Goal: Task Accomplishment & Management: Manage account settings

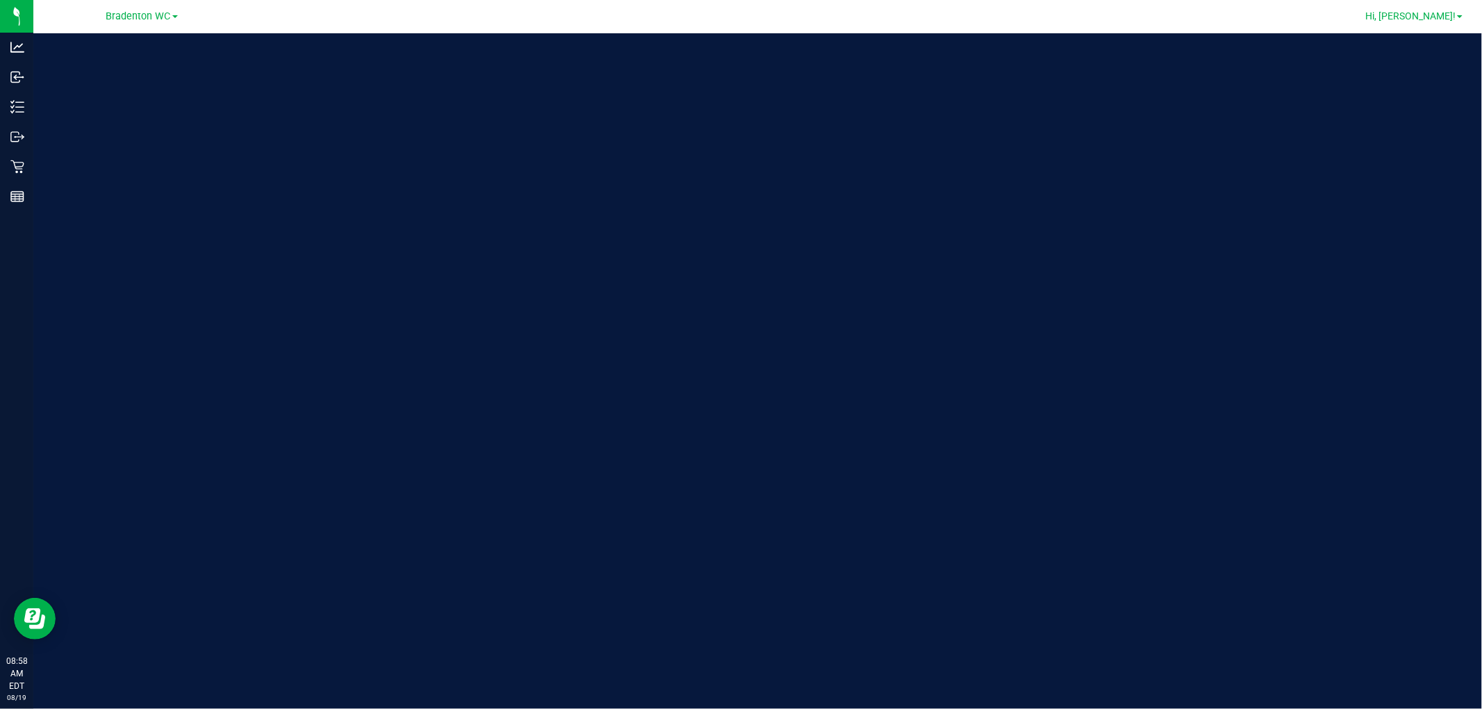
click at [1449, 19] on span "Hi, [PERSON_NAME]!" at bounding box center [1410, 15] width 90 height 11
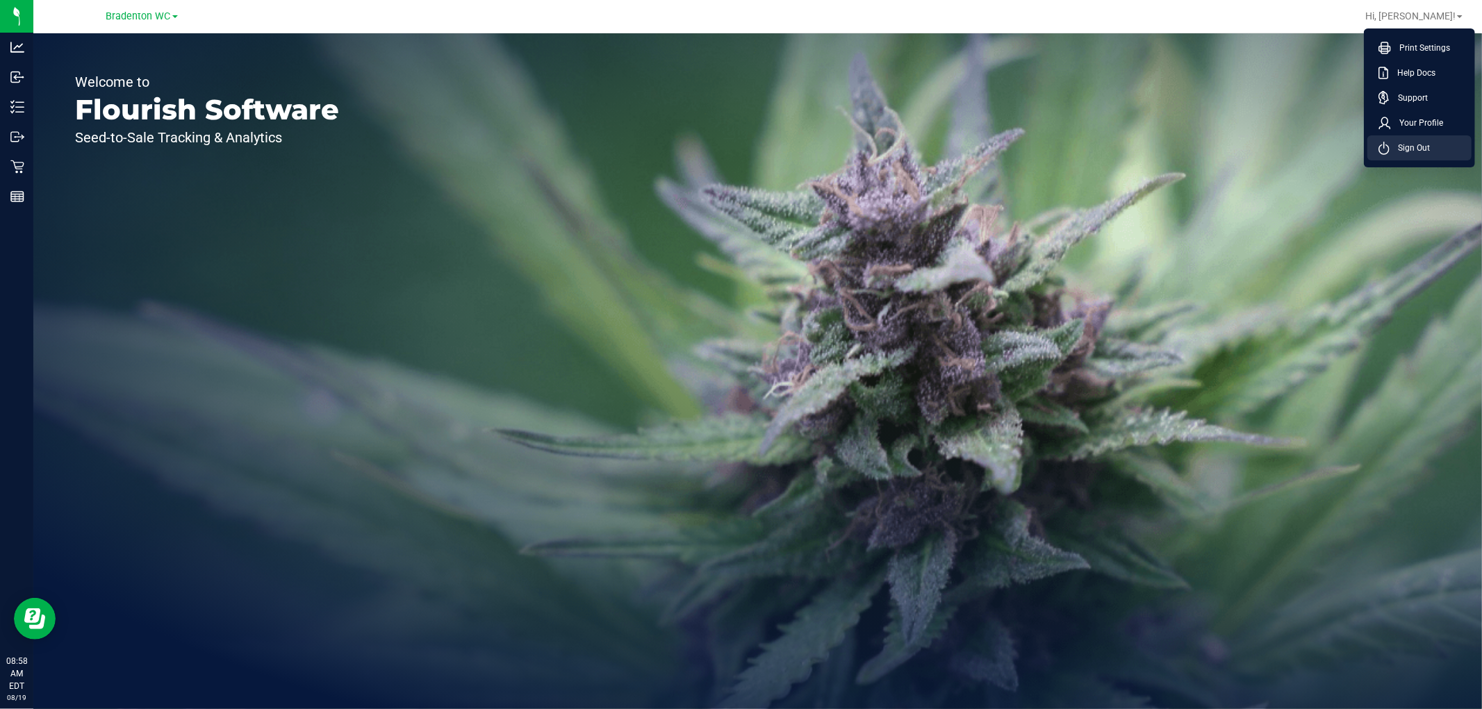
click at [1410, 147] on span "Sign Out" at bounding box center [1409, 148] width 40 height 14
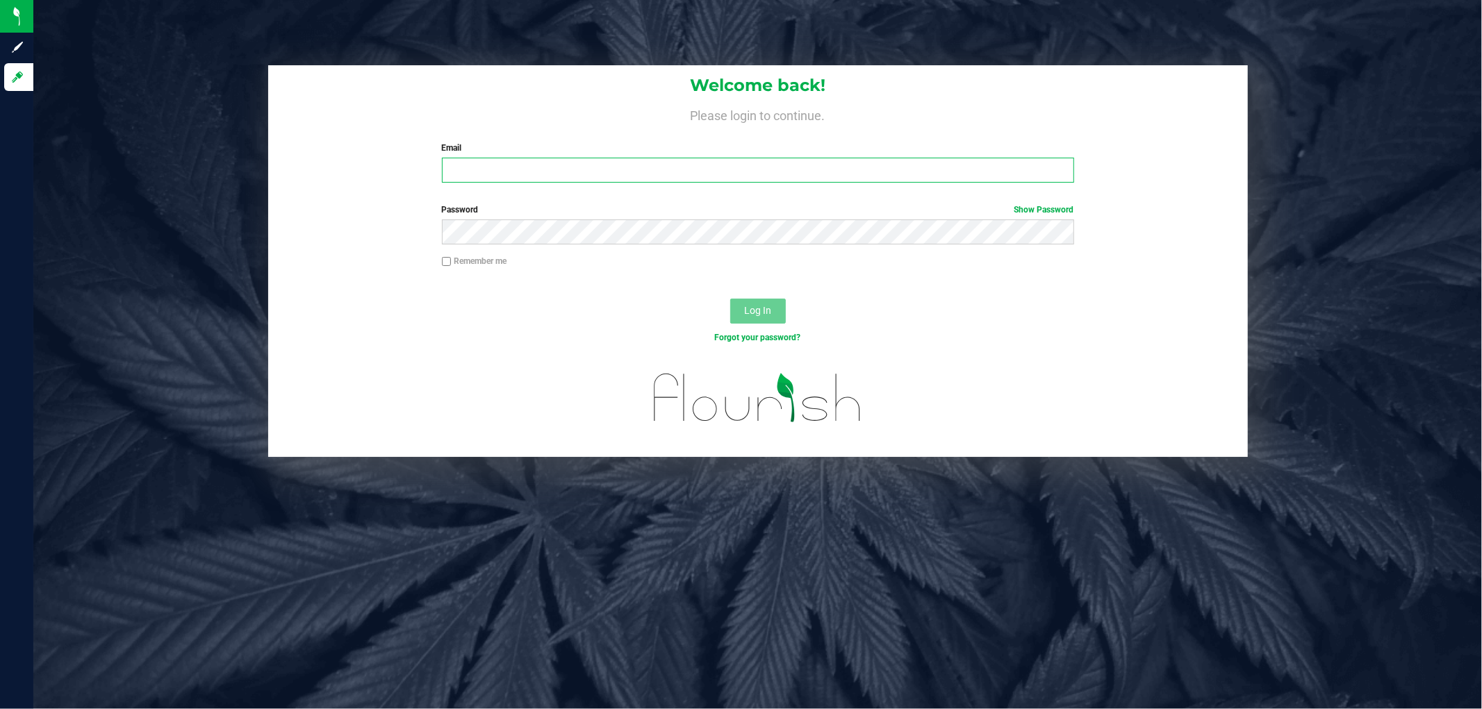
click at [654, 174] on input "Email" at bounding box center [758, 170] width 632 height 25
type input "[EMAIL_ADDRESS][DOMAIN_NAME]"
click at [730, 299] on button "Log In" at bounding box center [758, 311] width 56 height 25
